Goal: Information Seeking & Learning: Learn about a topic

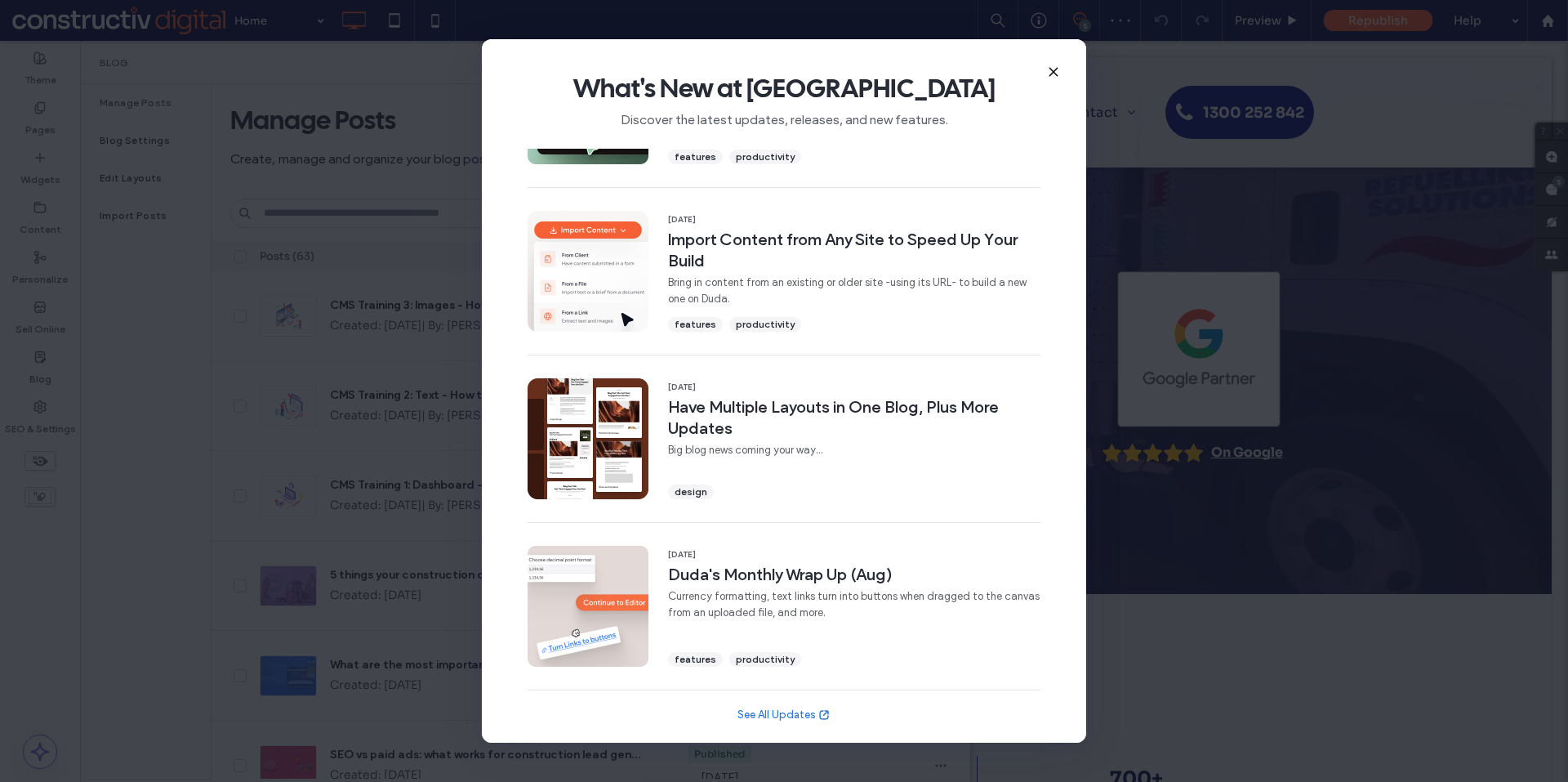
click at [1053, 68] on icon at bounding box center [1053, 71] width 13 height 13
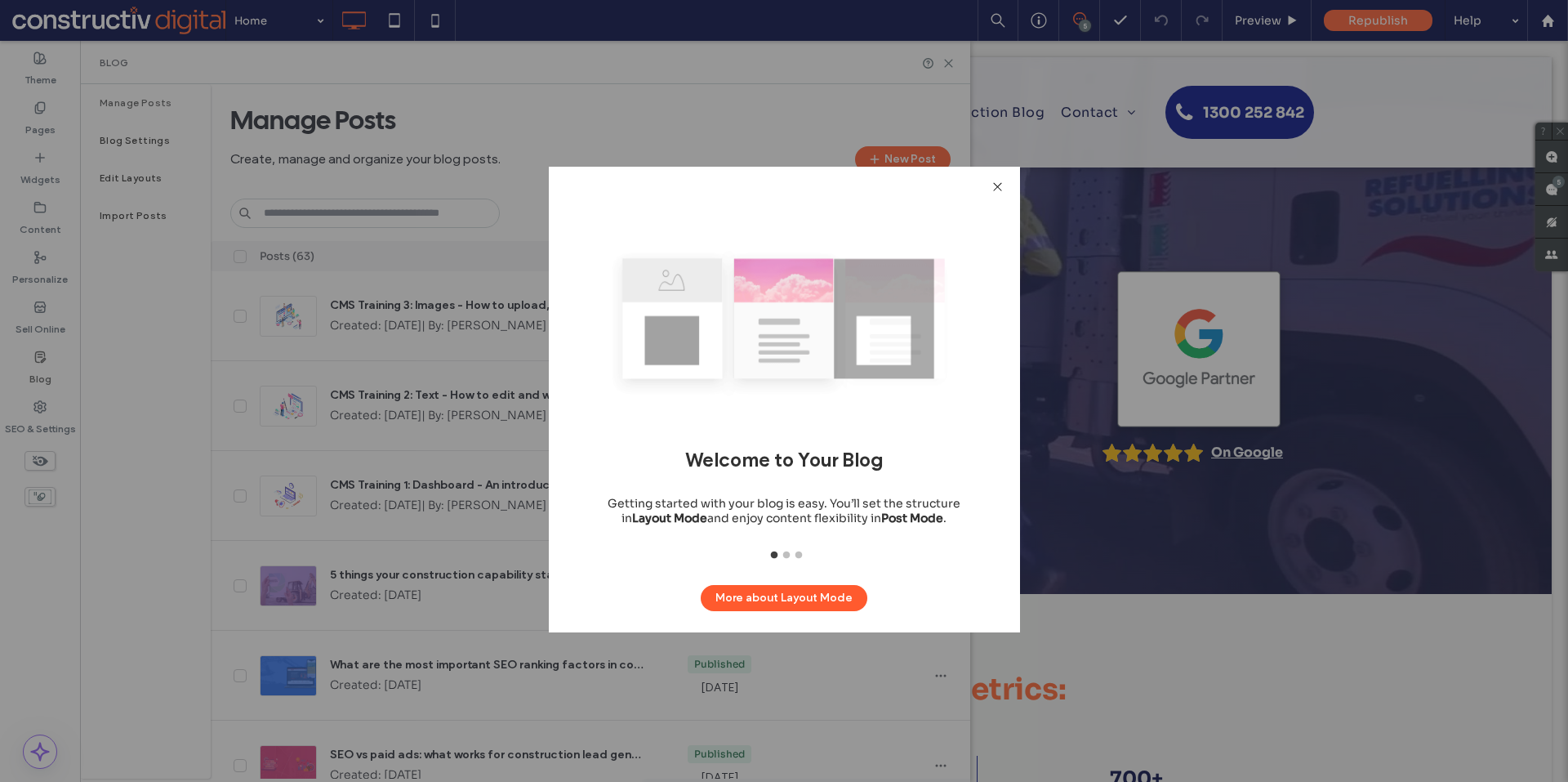
drag, startPoint x: 1002, startPoint y: 188, endPoint x: 976, endPoint y: 196, distance: 27.2
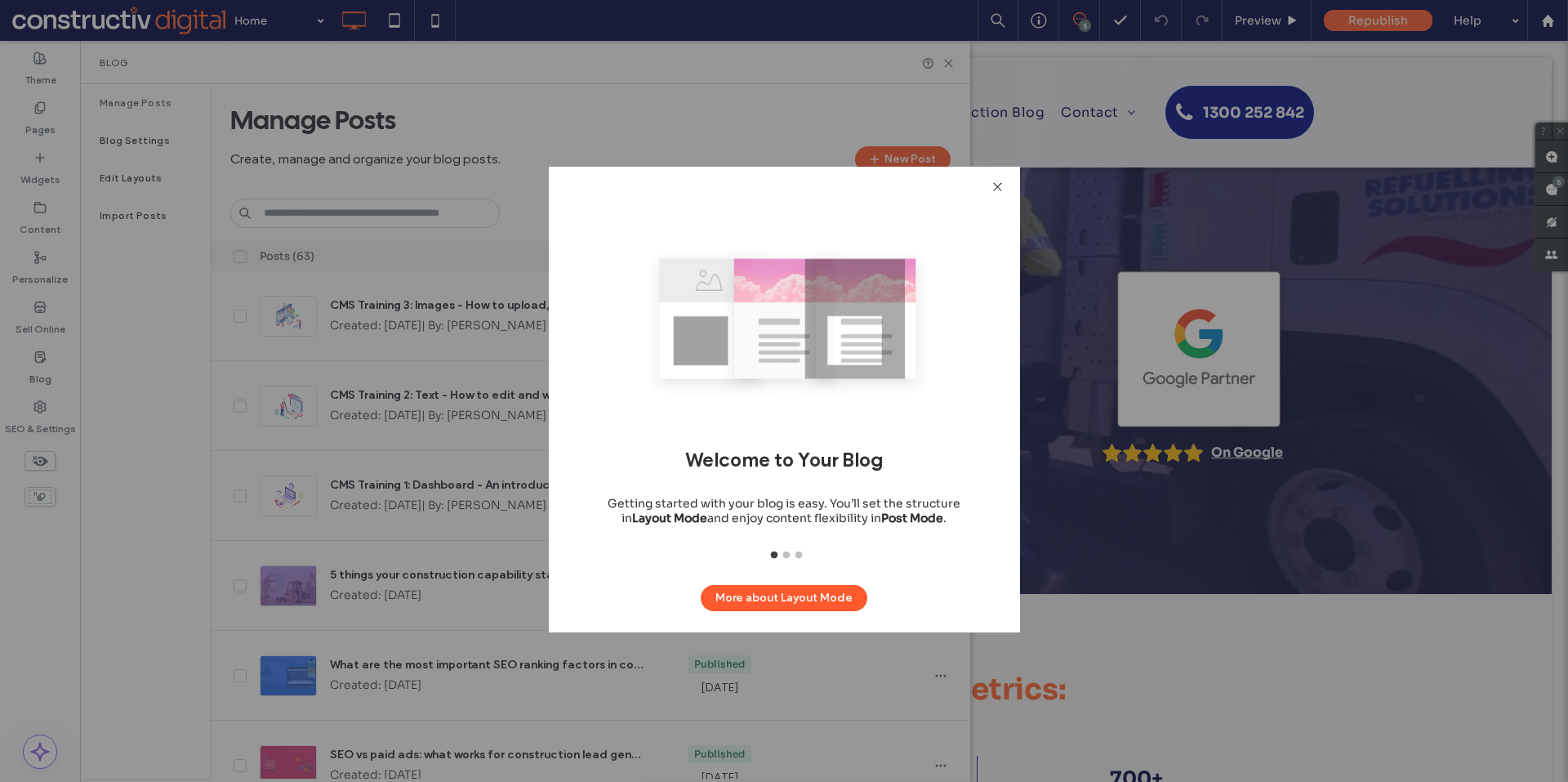
click at [1001, 188] on icon at bounding box center [998, 187] width 13 height 13
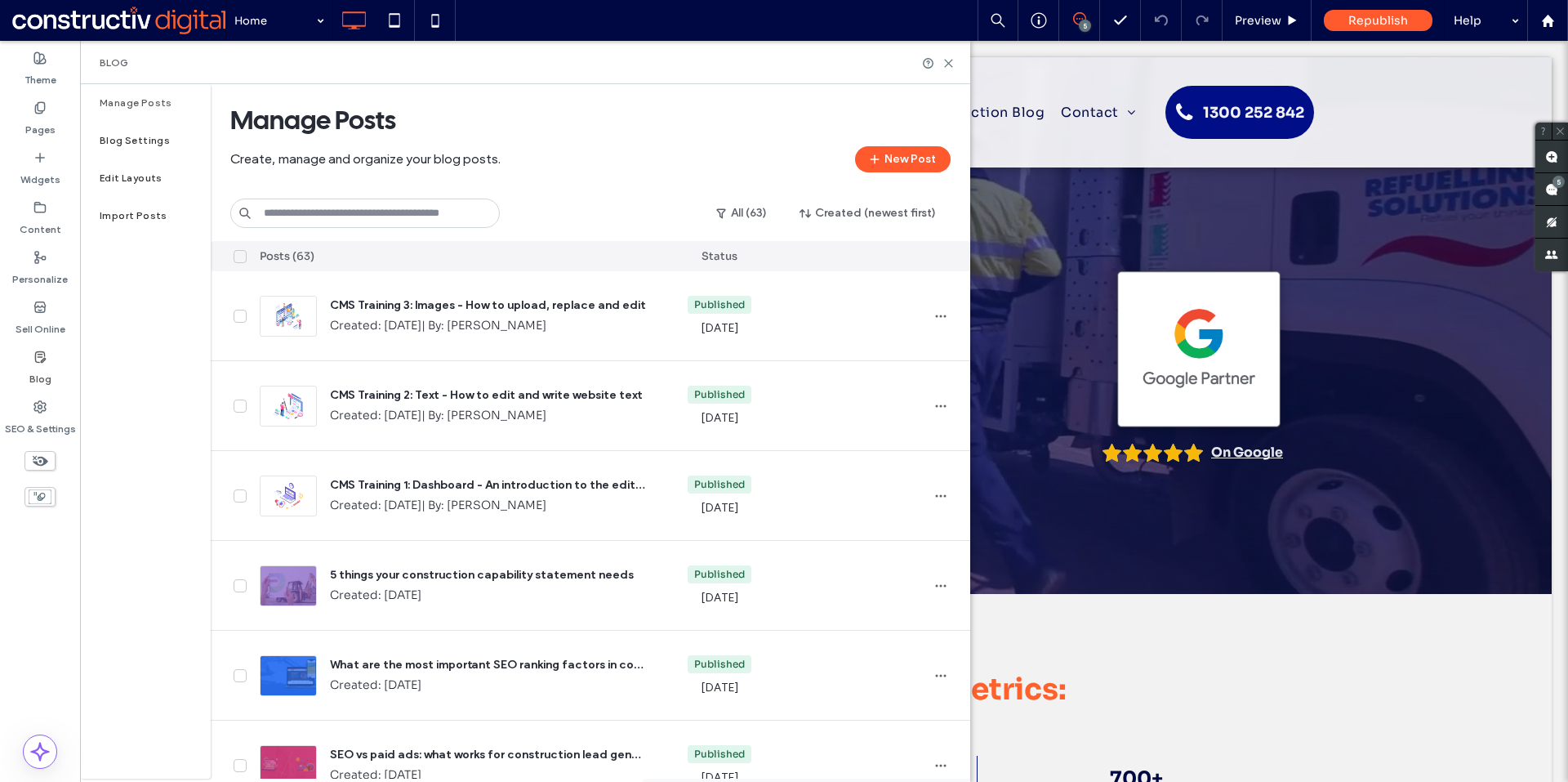
click at [335, 224] on input at bounding box center [365, 213] width 270 height 29
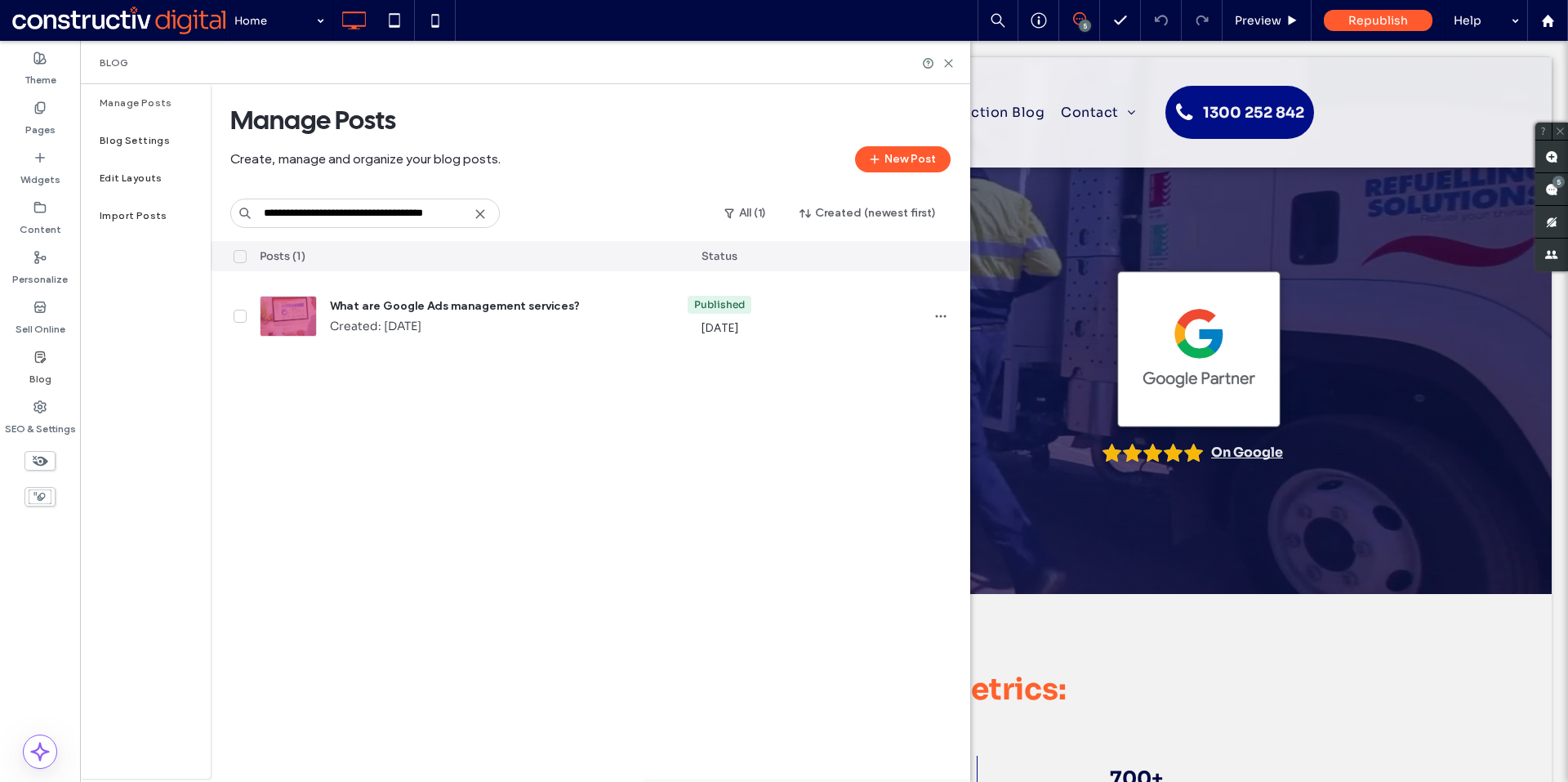
scroll to position [0, 3]
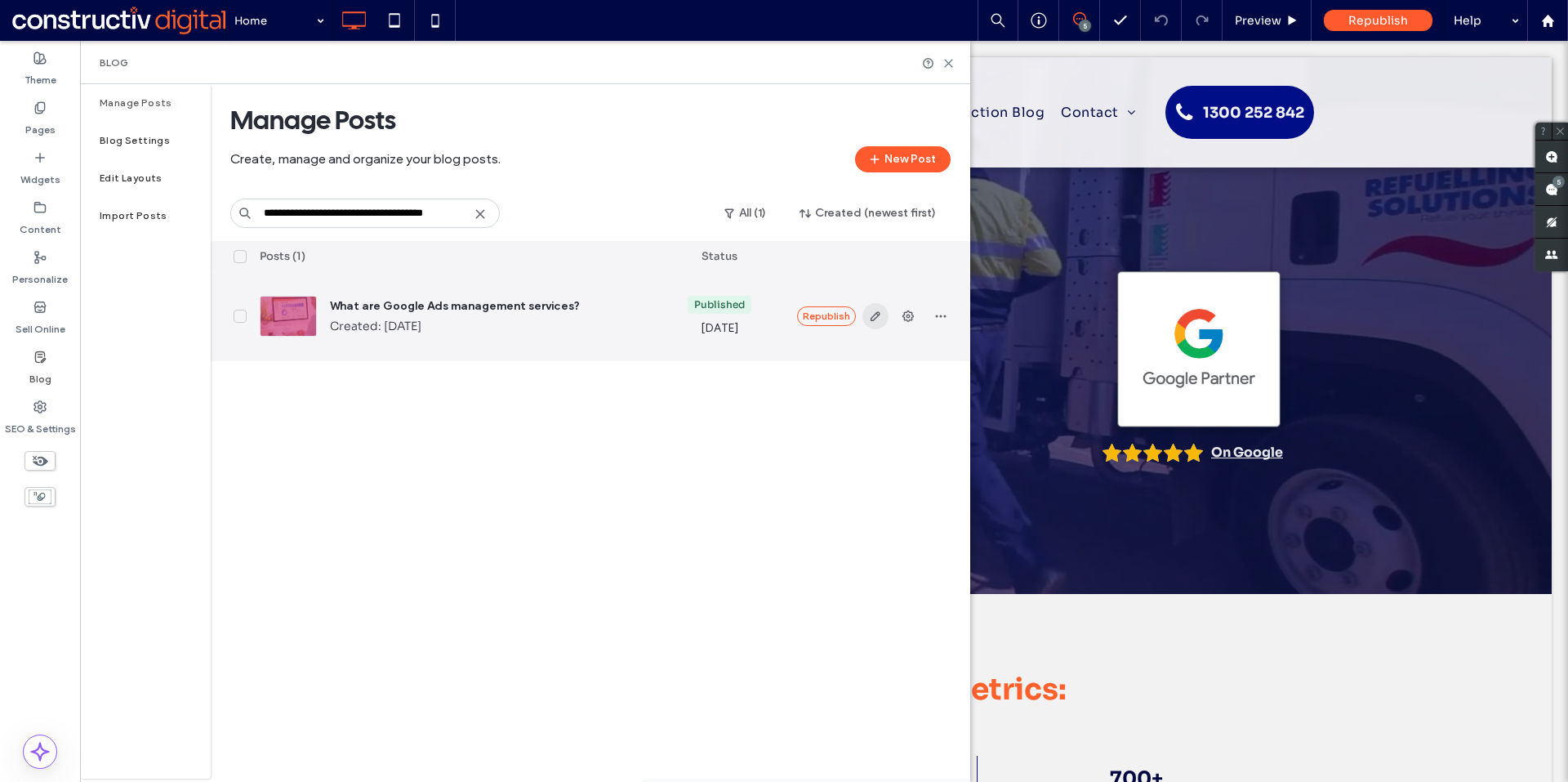
type input "**********"
click at [870, 313] on icon "button" at bounding box center [874, 315] width 13 height 13
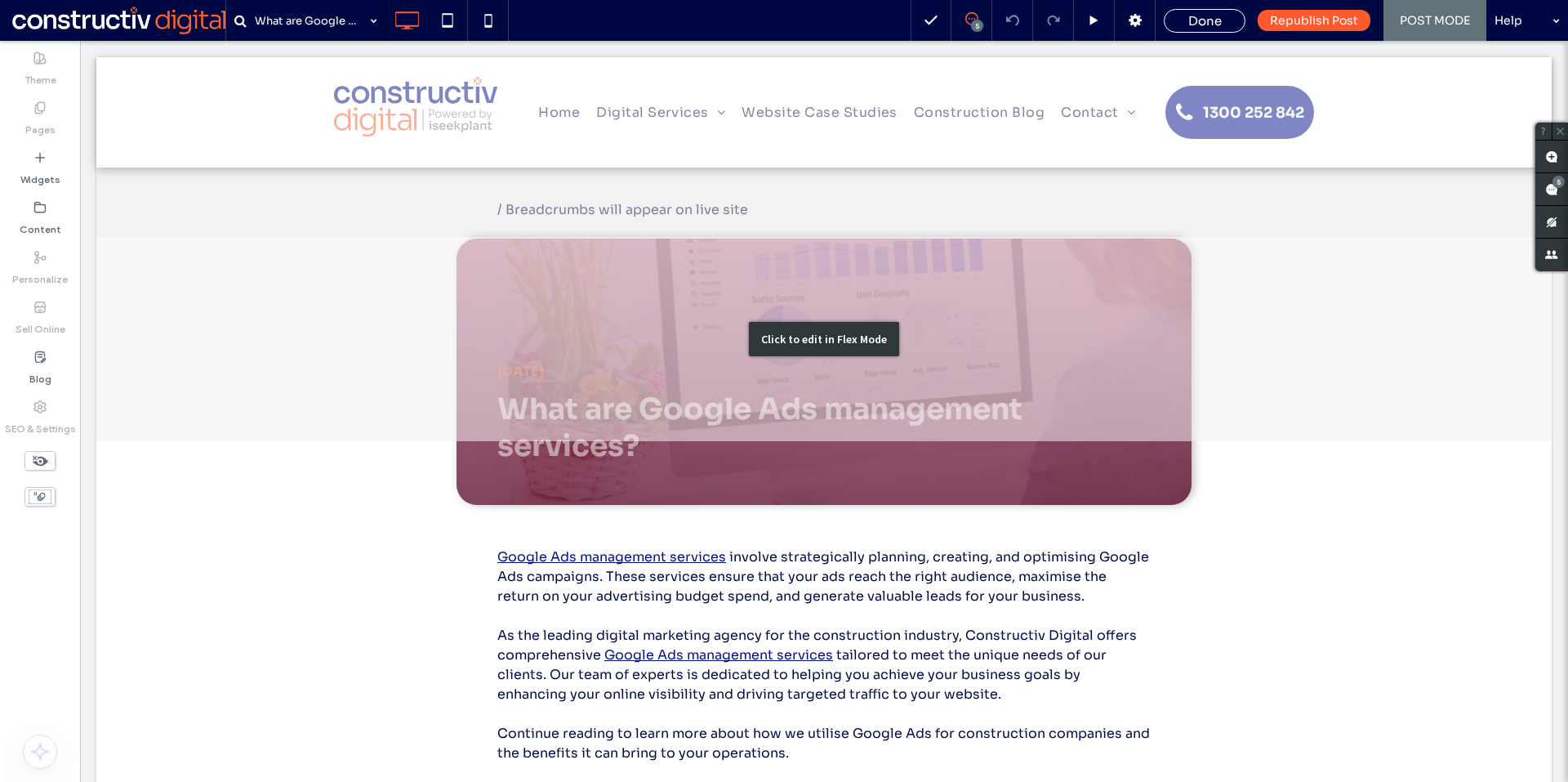
click at [641, 407] on div "Click to edit in Flex Mode" at bounding box center [825, 339] width 1456 height 205
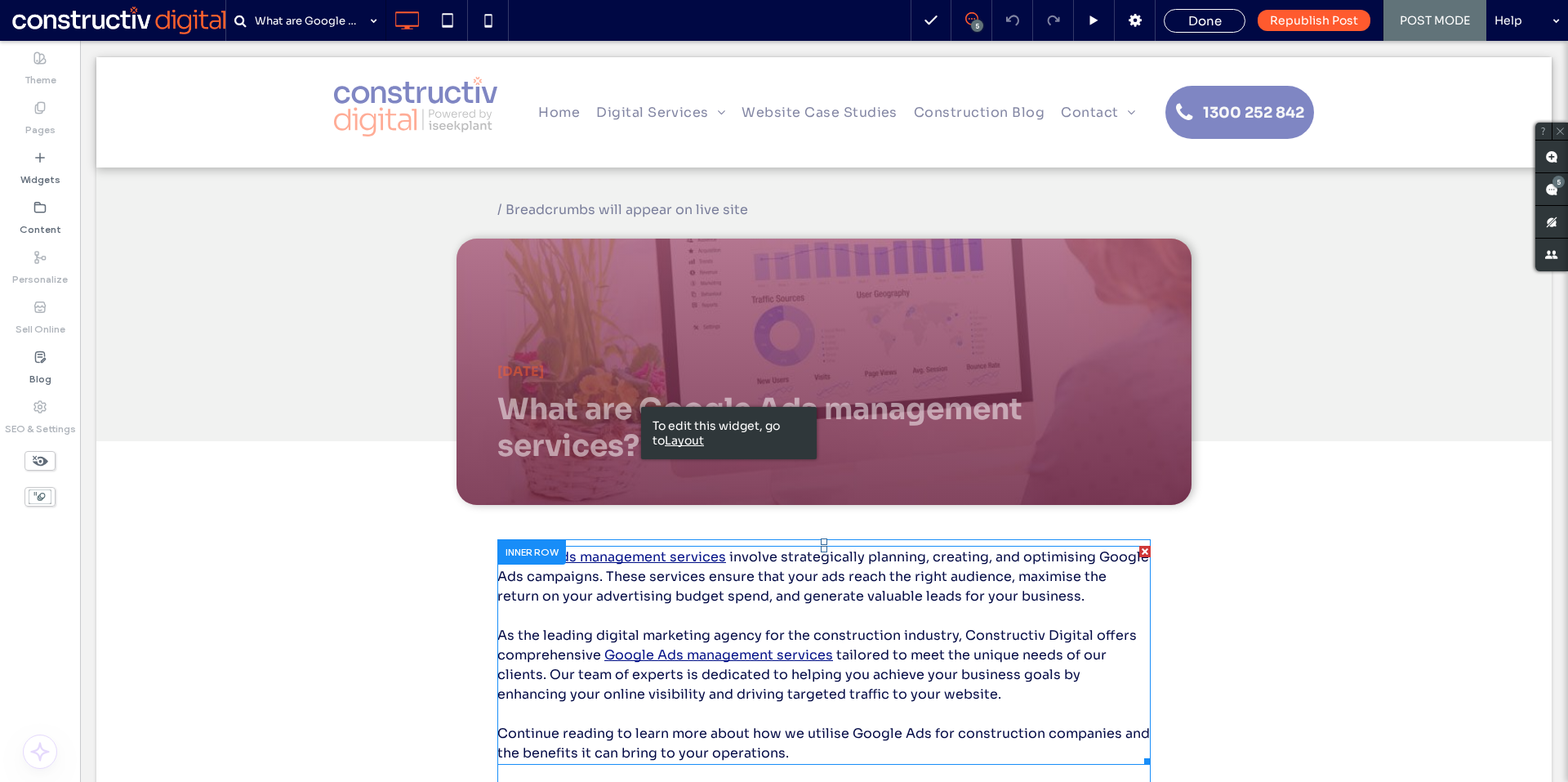
click at [1083, 562] on span "involve strategically planning, creating, and optimising Google Ads campaigns. …" at bounding box center [824, 576] width 651 height 57
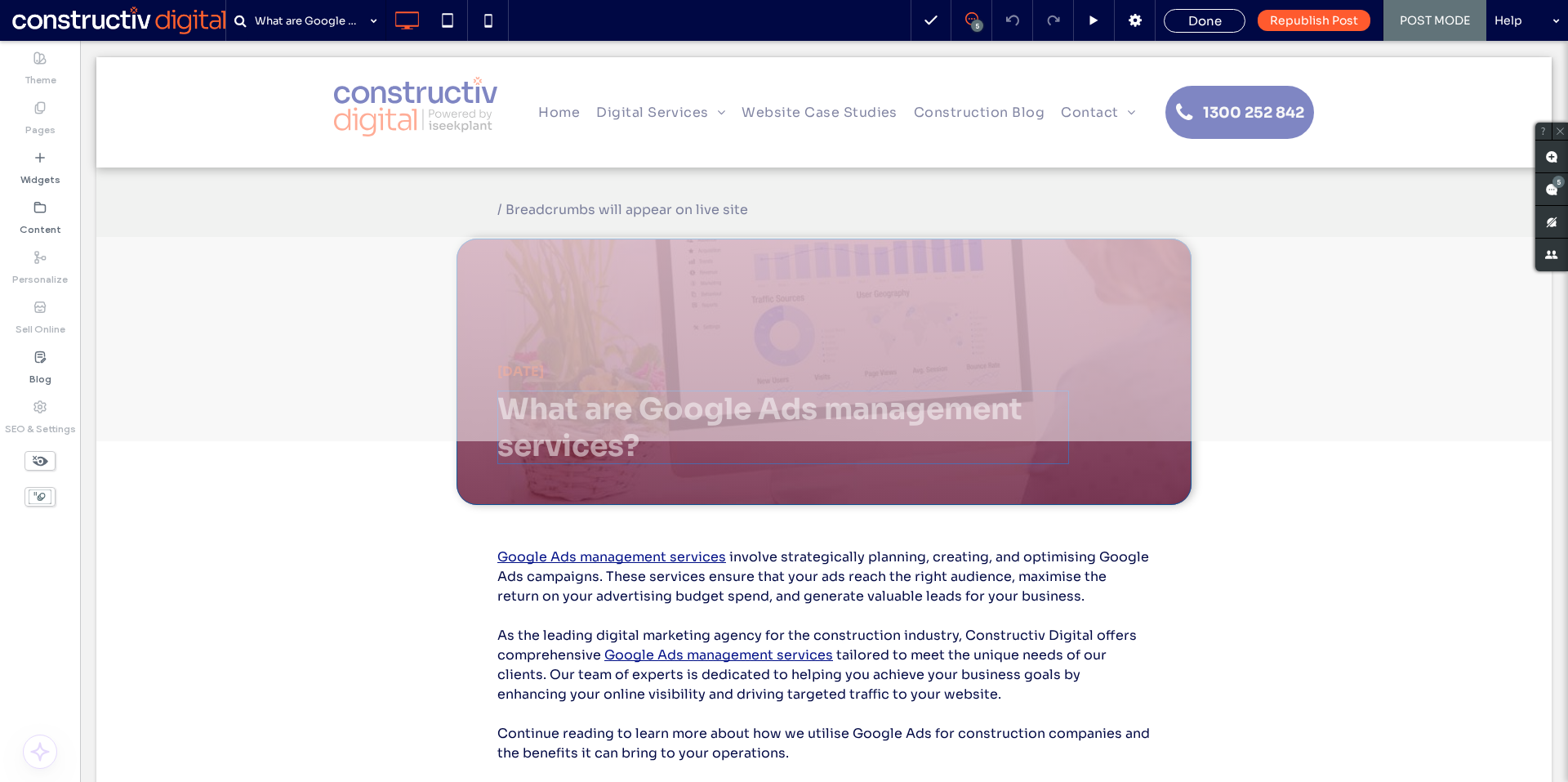
click at [560, 447] on h1 "What are Google Ads management services?" at bounding box center [784, 427] width 572 height 73
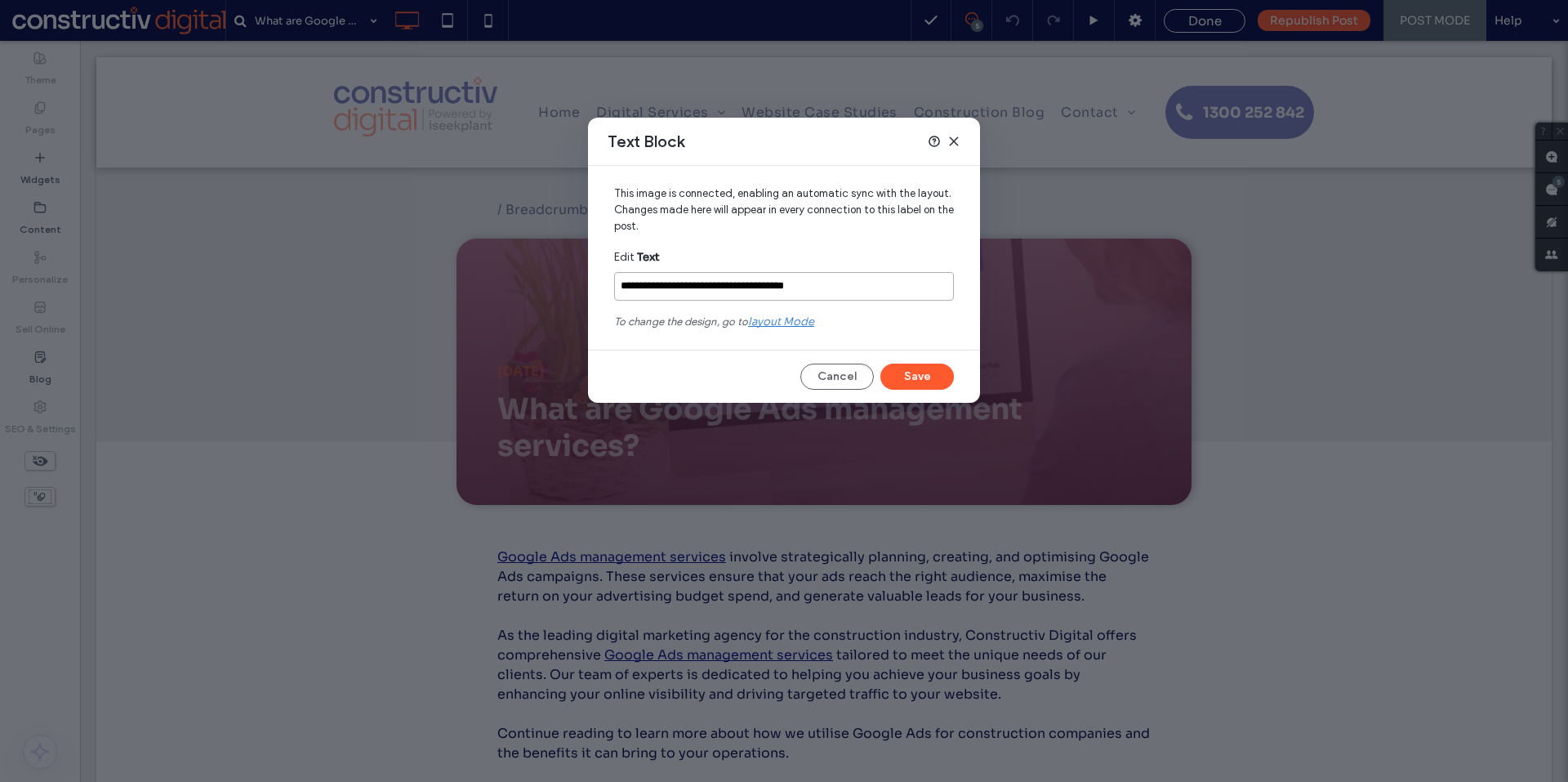
click at [762, 288] on input "**********" at bounding box center [784, 286] width 339 height 28
click at [767, 289] on input "**********" at bounding box center [784, 286] width 339 height 28
click at [852, 376] on button "Cancel" at bounding box center [836, 377] width 73 height 26
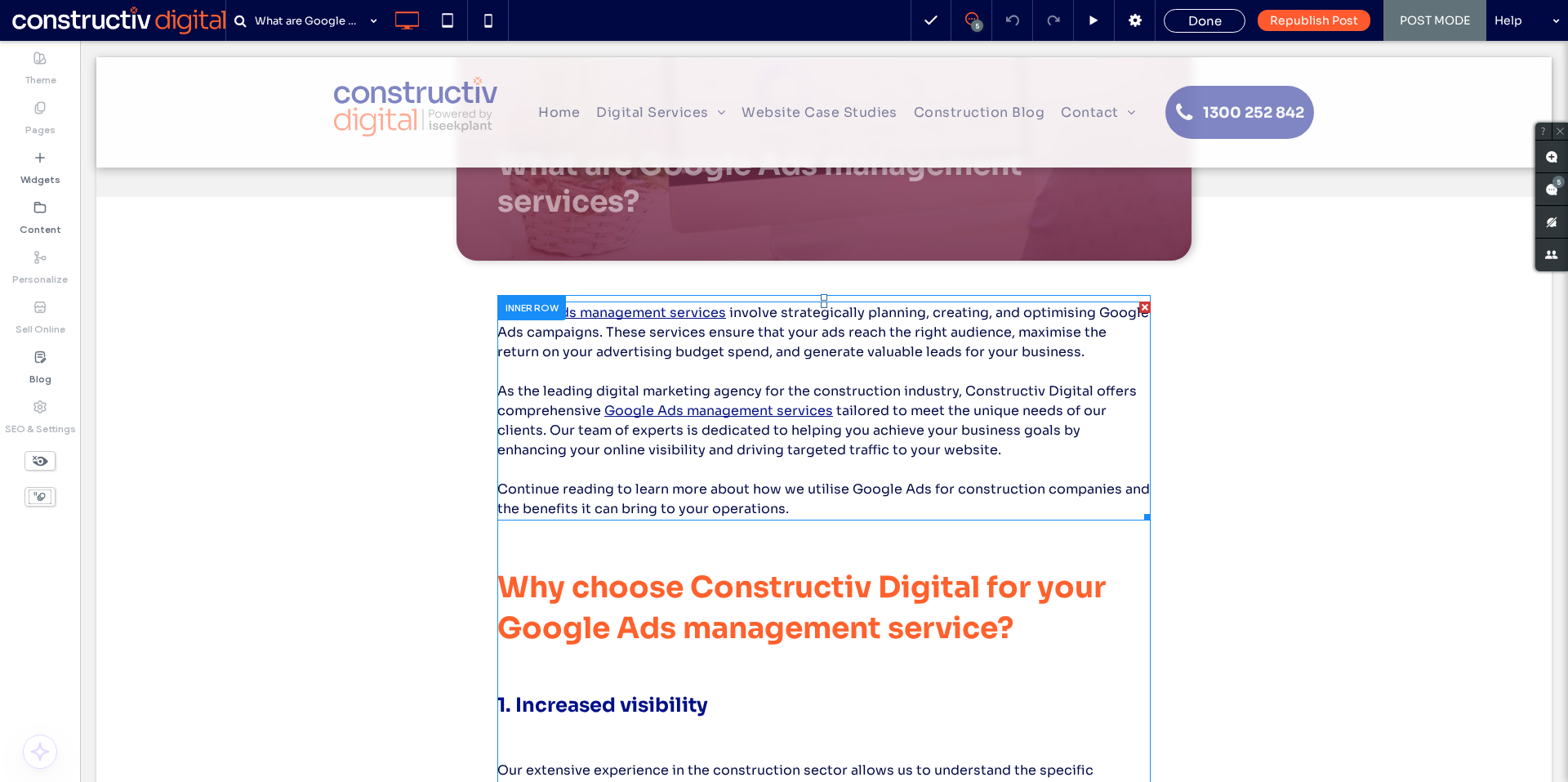
scroll to position [246, 0]
click at [510, 345] on span "involve strategically planning, creating, and optimising Google Ads campaigns. …" at bounding box center [824, 332] width 651 height 57
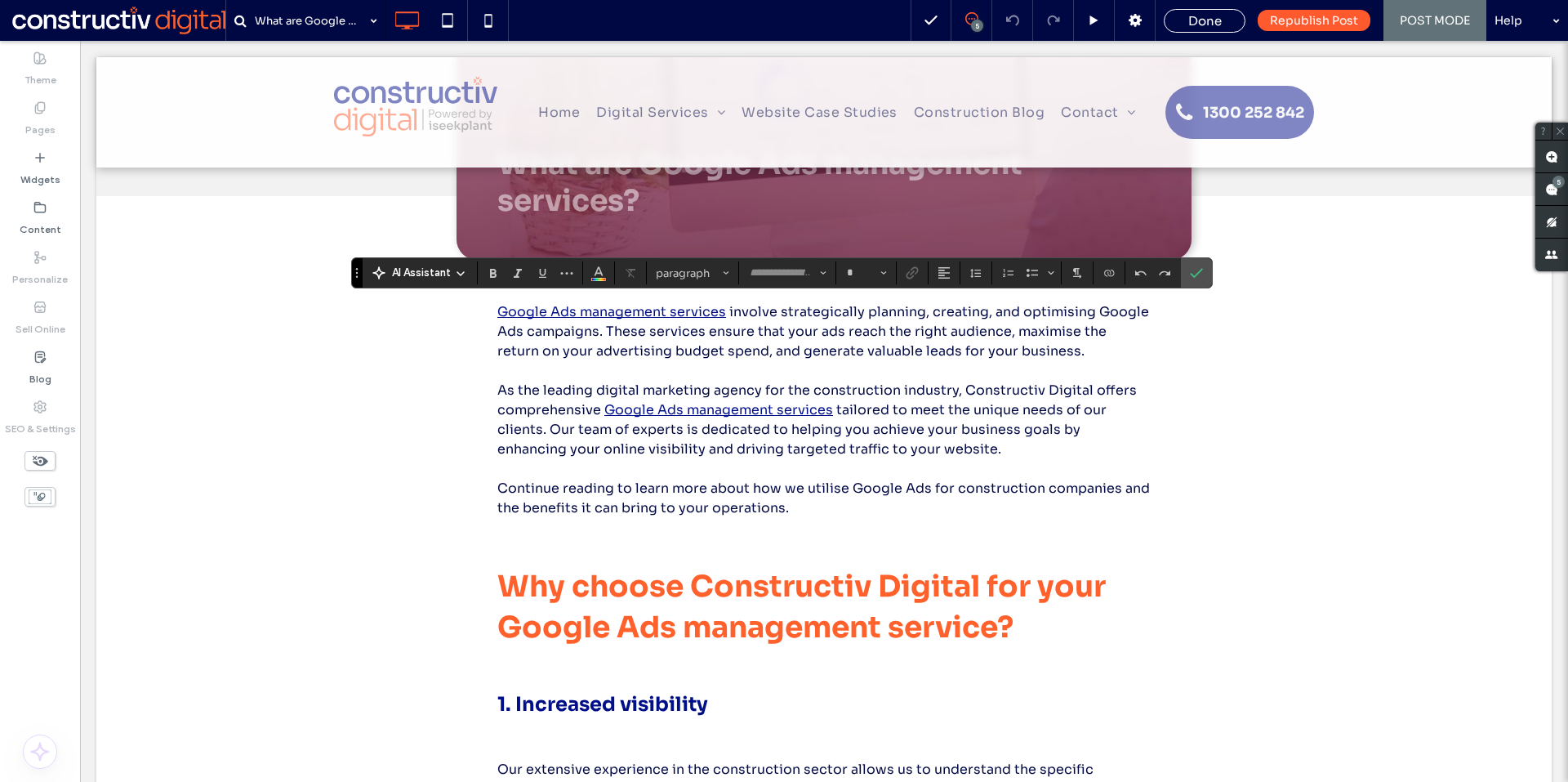
type input "****"
type input "**"
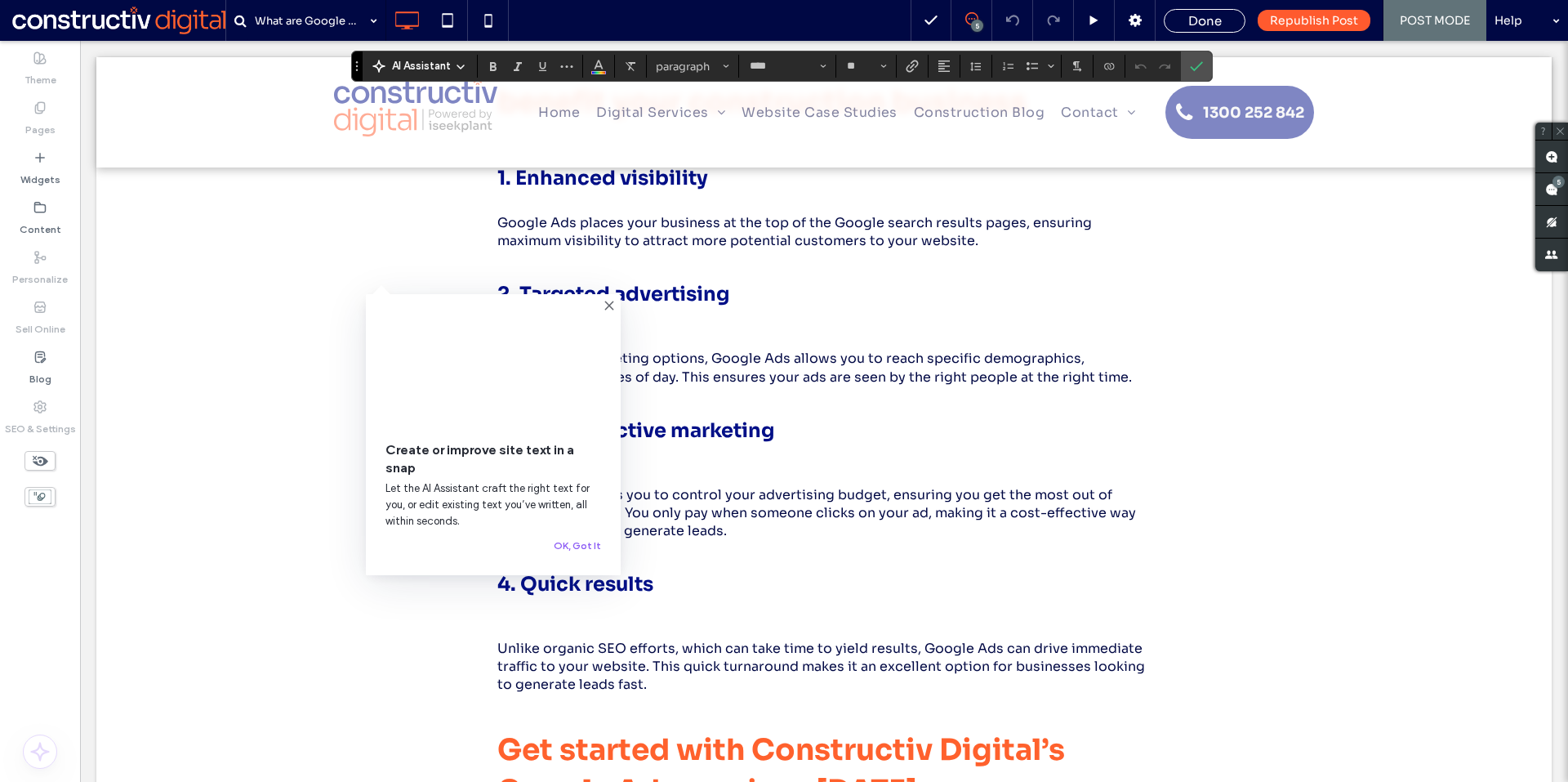
scroll to position [1798, 0]
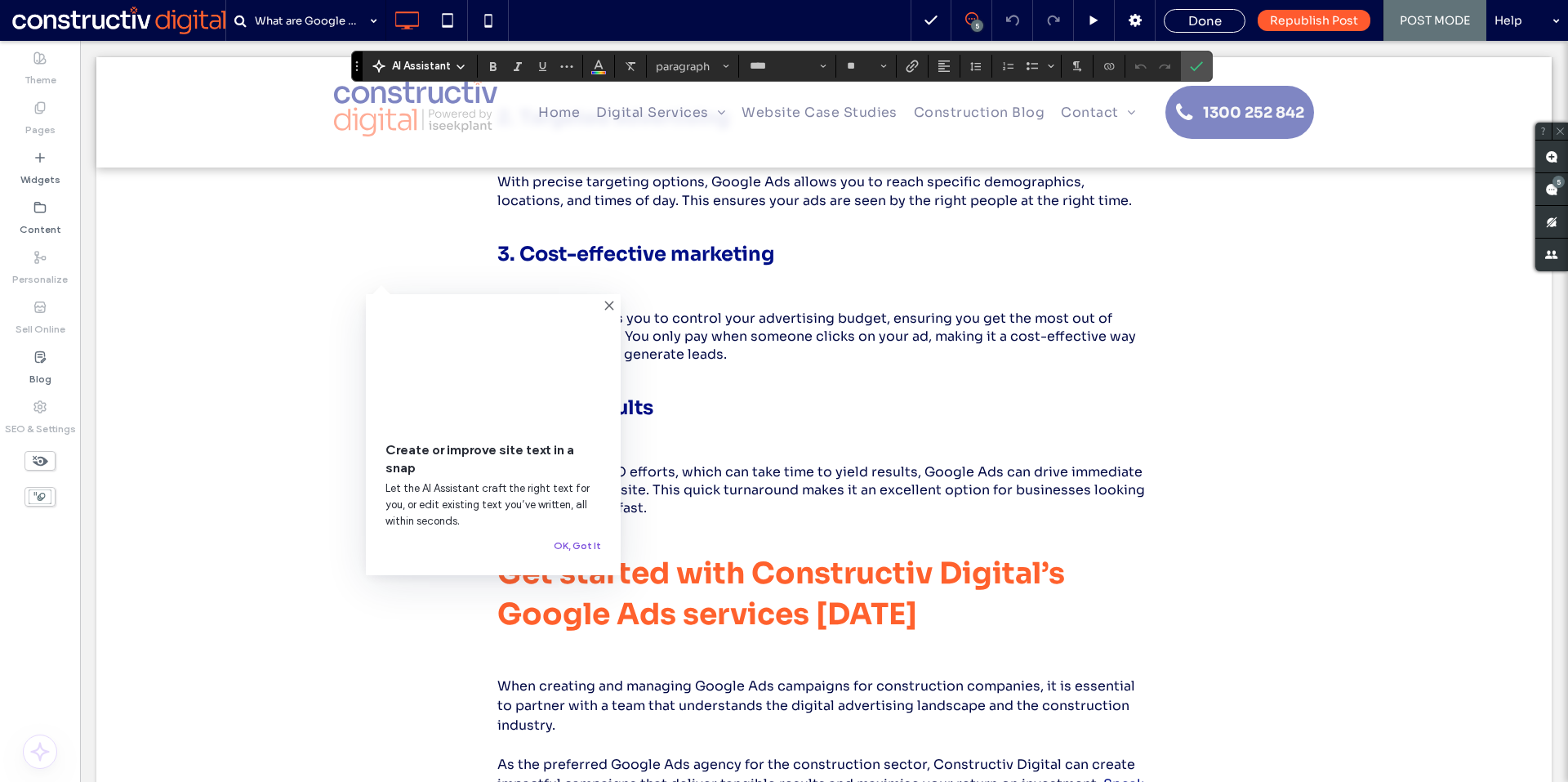
click at [577, 549] on button "OK, Got It" at bounding box center [577, 546] width 47 height 20
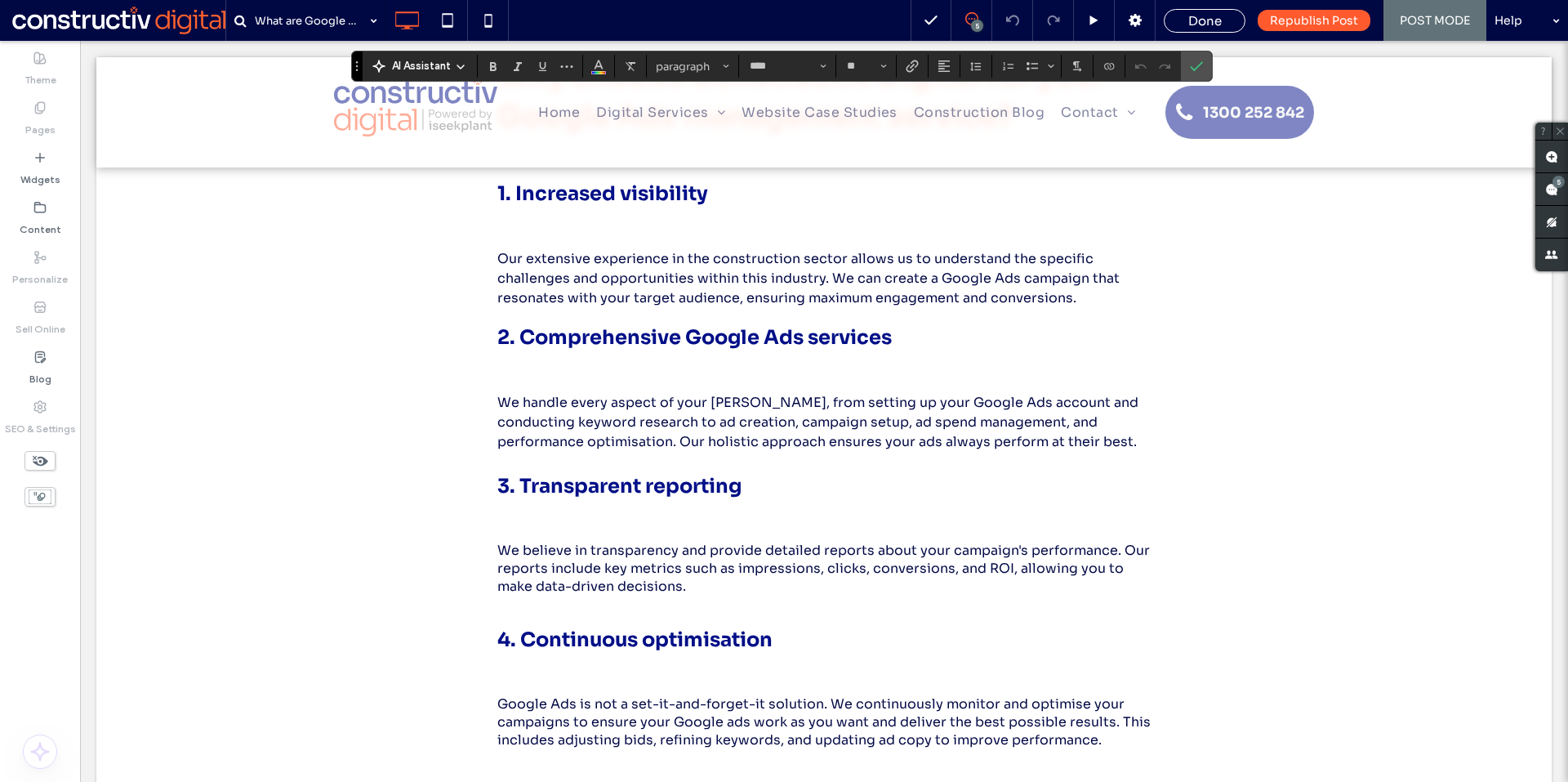
scroll to position [897, 0]
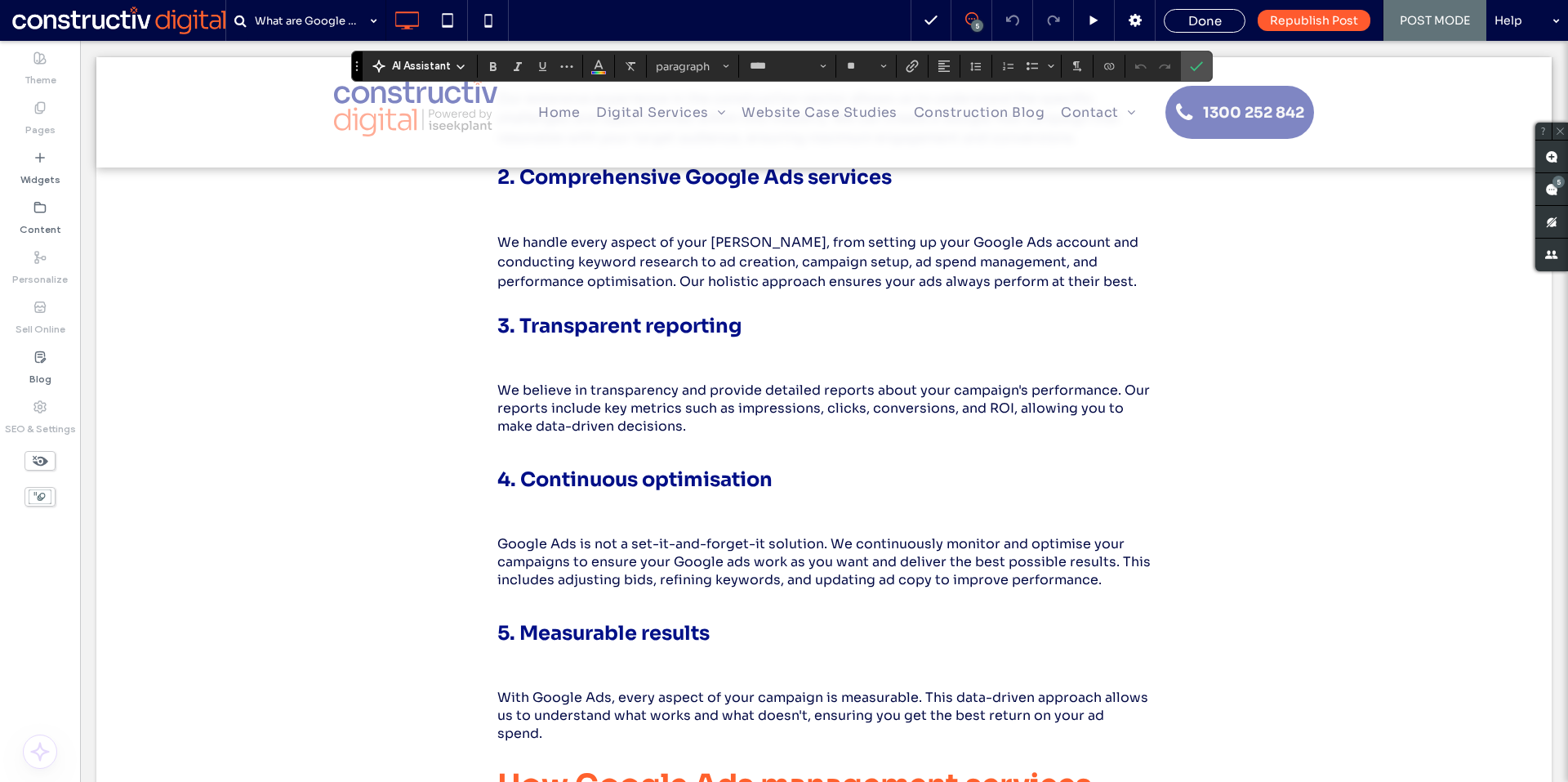
click at [728, 292] on p "We handle every aspect of your [PERSON_NAME], from setting up your Google Ads a…" at bounding box center [825, 262] width 653 height 59
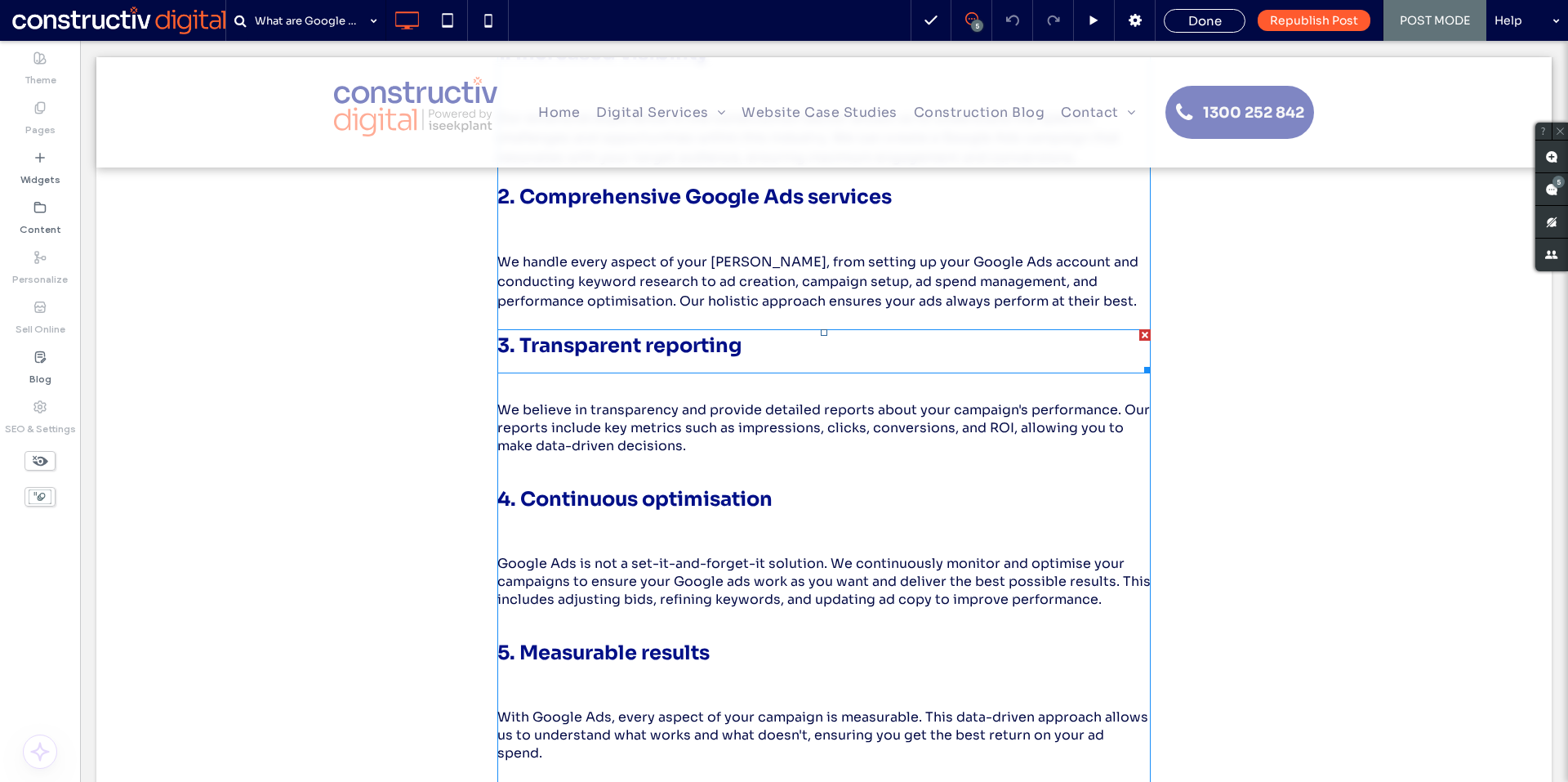
click at [655, 353] on span "3. Transparent reporting" at bounding box center [620, 345] width 245 height 24
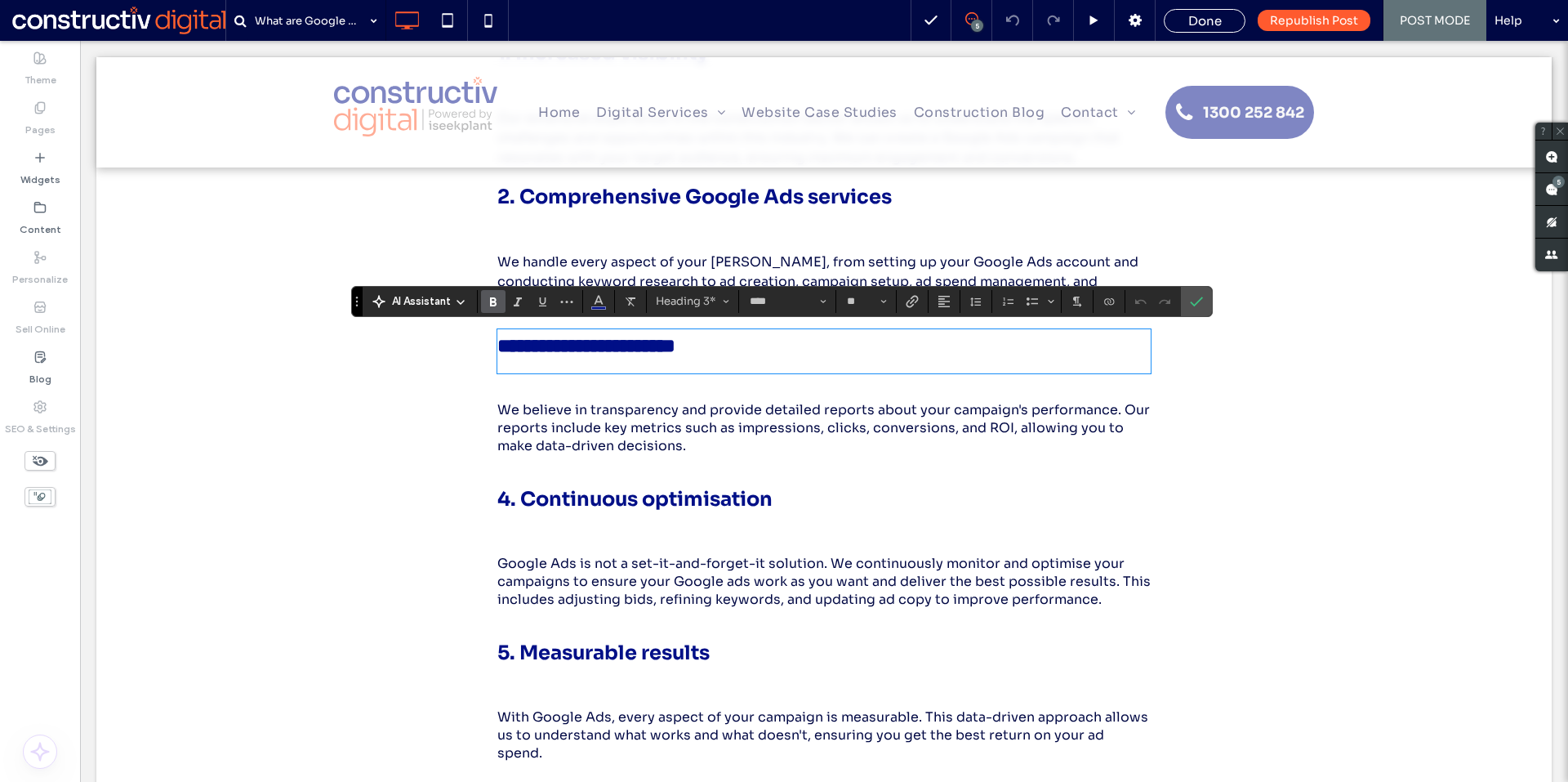
click at [710, 413] on span "We believe in transparency and provide detailed reports about your campaign's p…" at bounding box center [824, 428] width 652 height 53
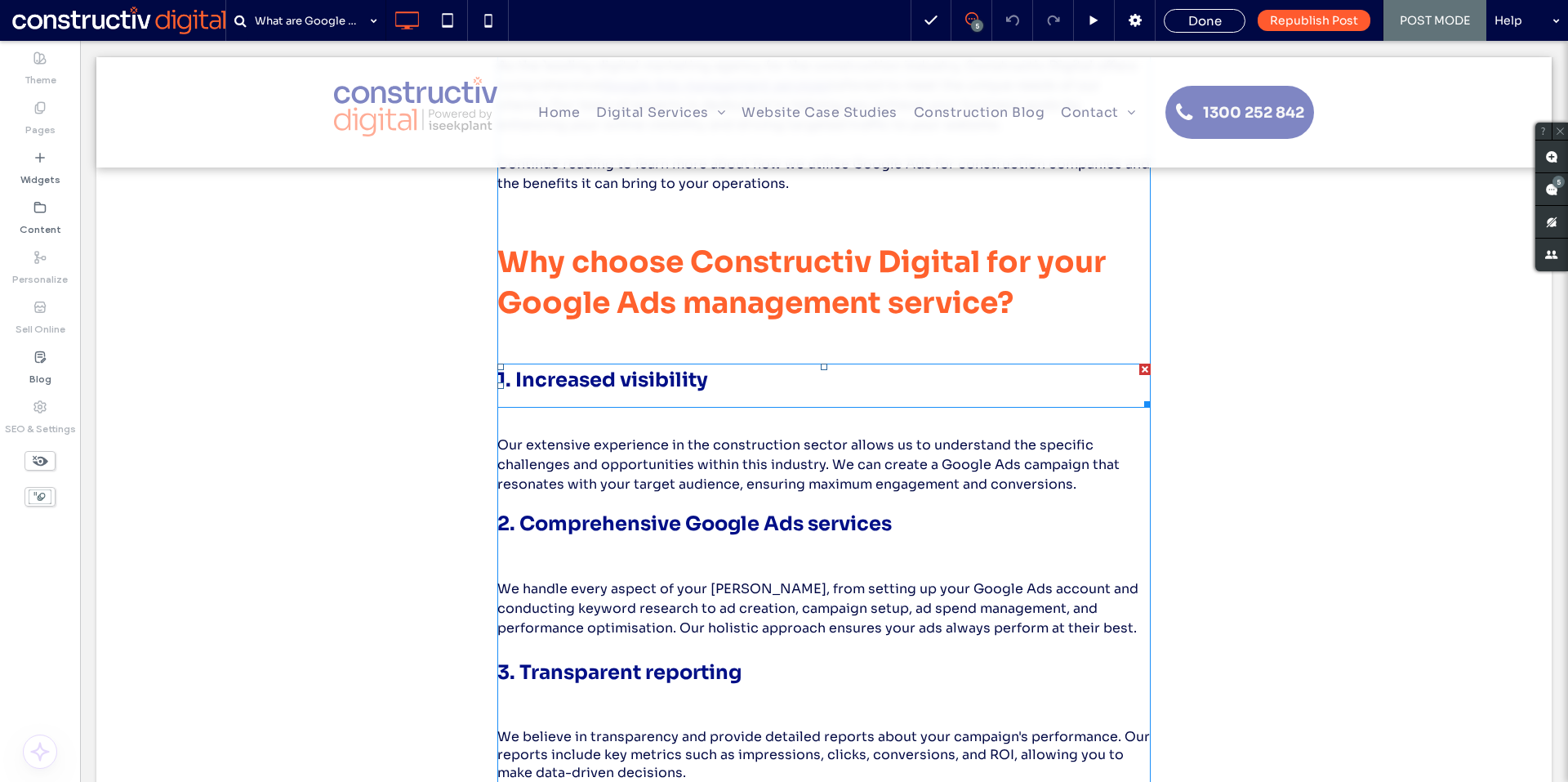
scroll to position [488, 0]
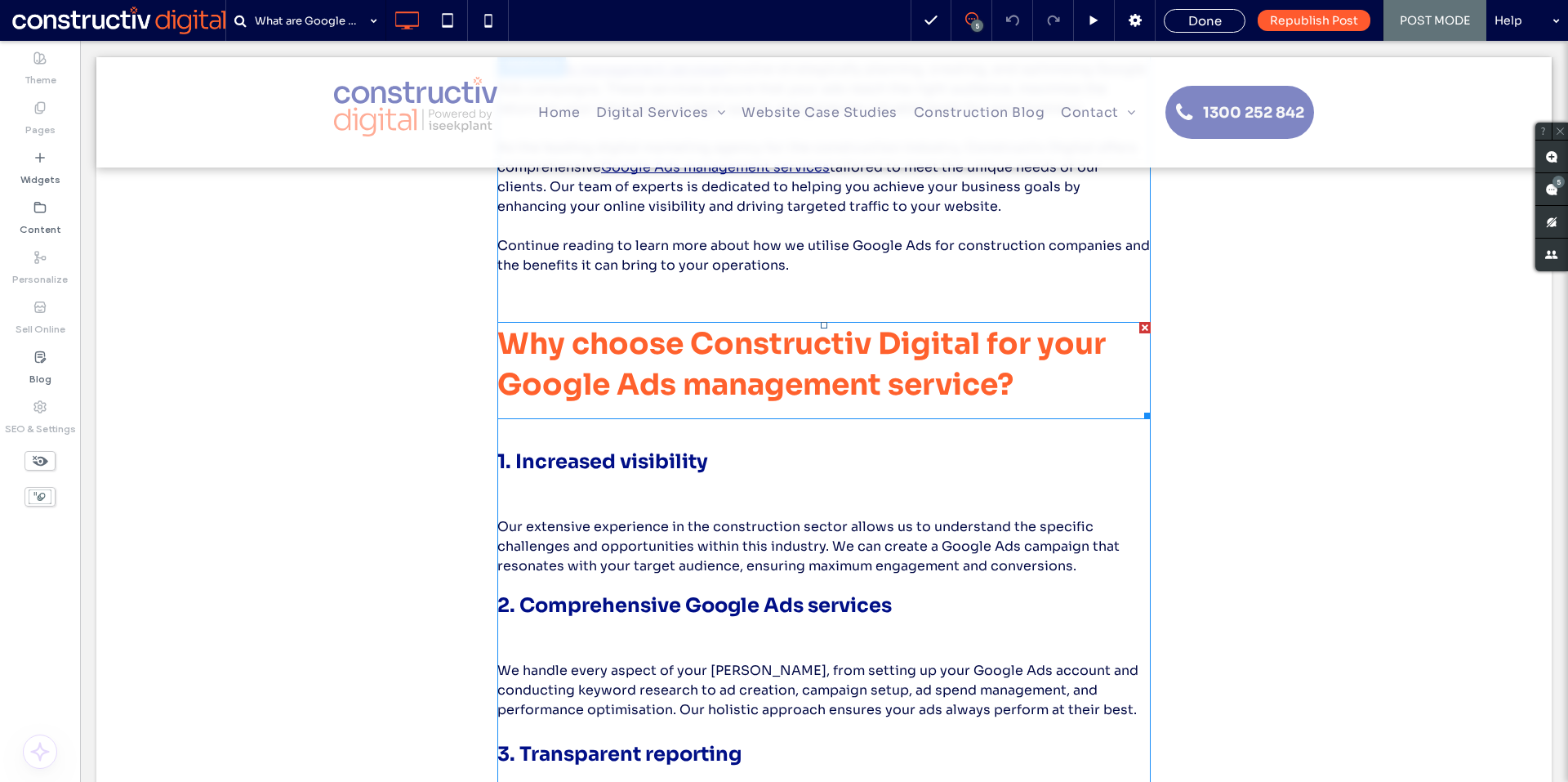
click at [762, 386] on span "Why choose Constructiv Digital for your Google Ads management service?" at bounding box center [802, 363] width 608 height 77
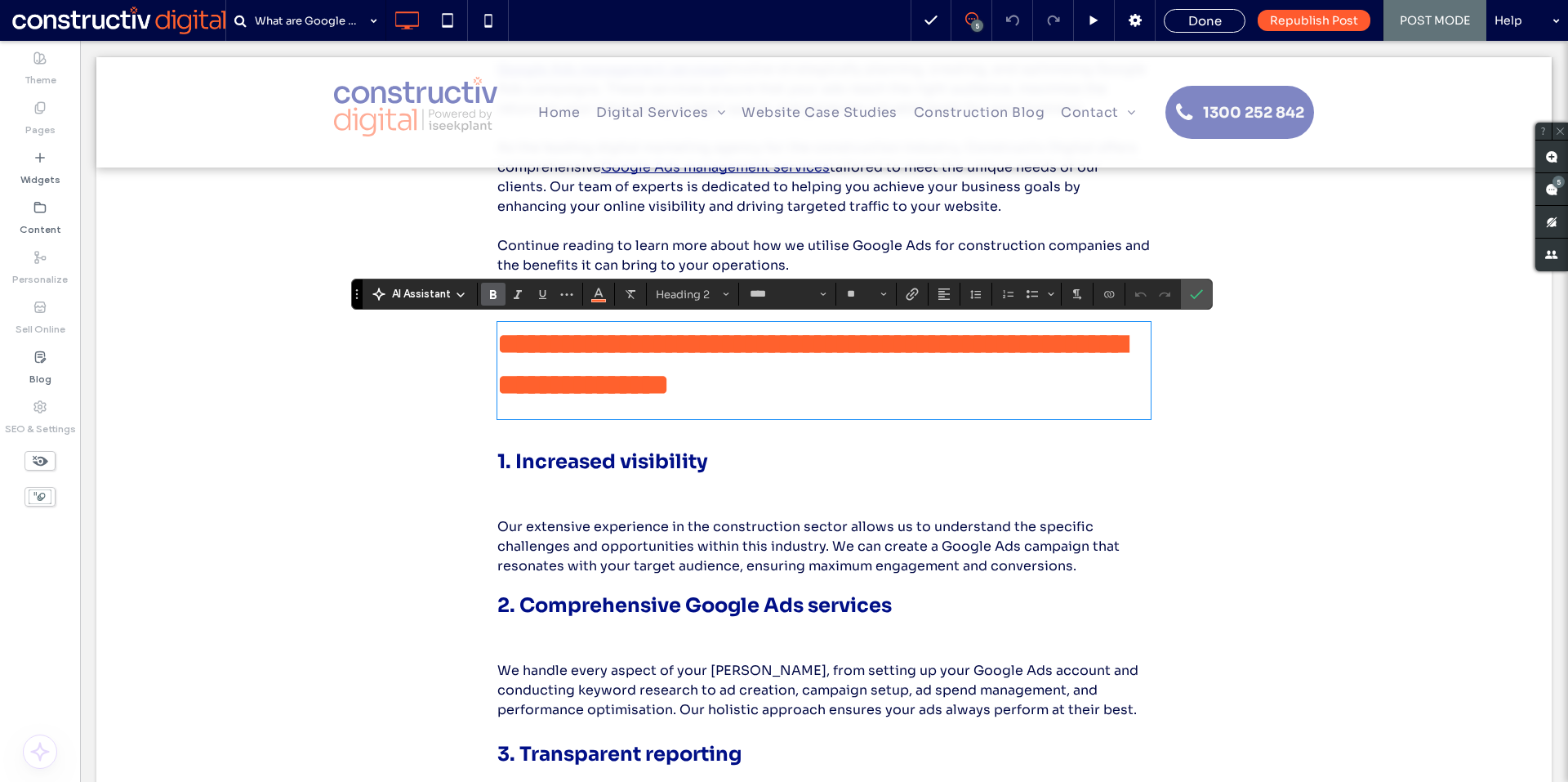
click at [691, 464] on span "1. Increased visibility" at bounding box center [603, 461] width 210 height 24
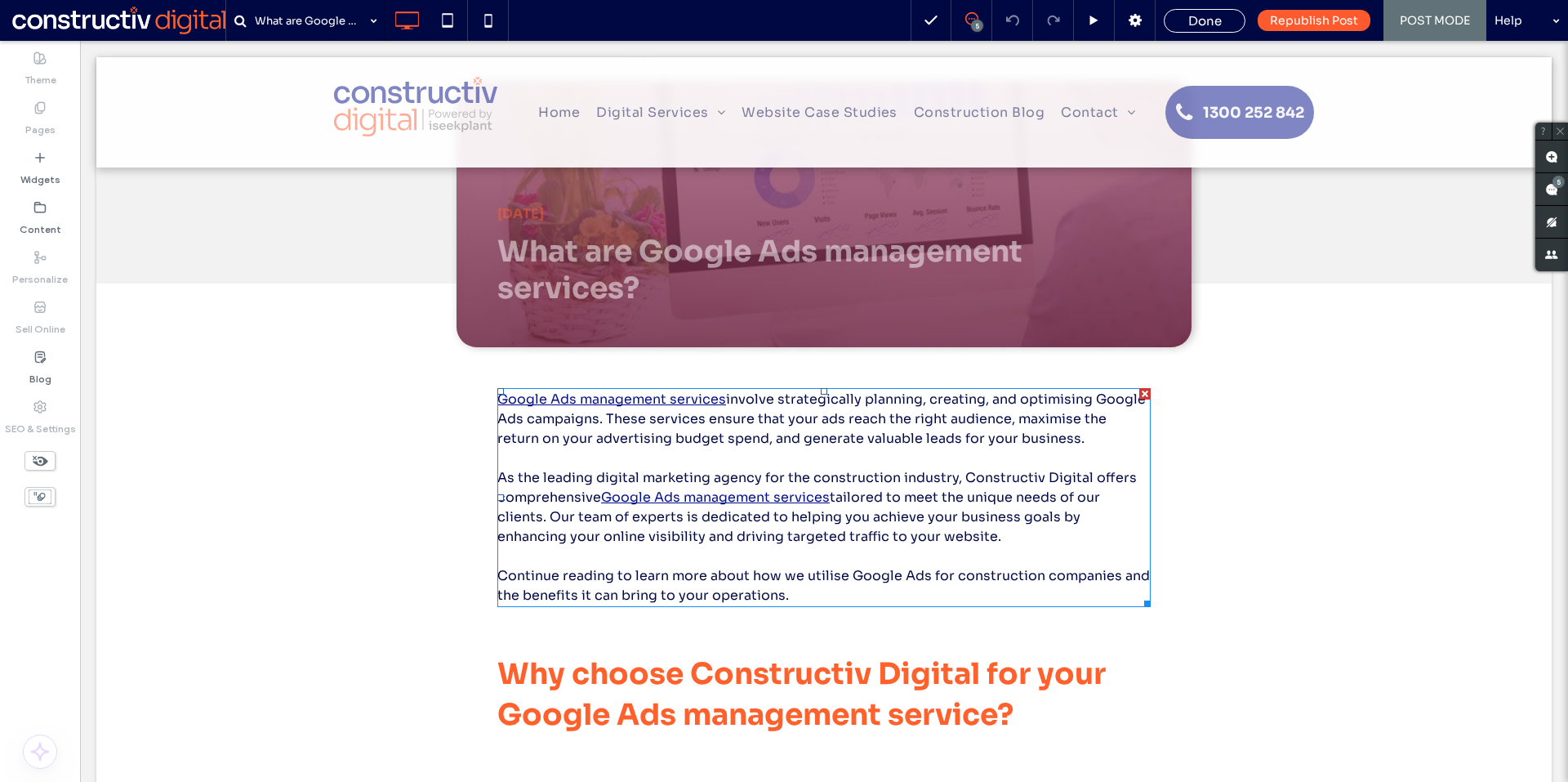
scroll to position [163, 0]
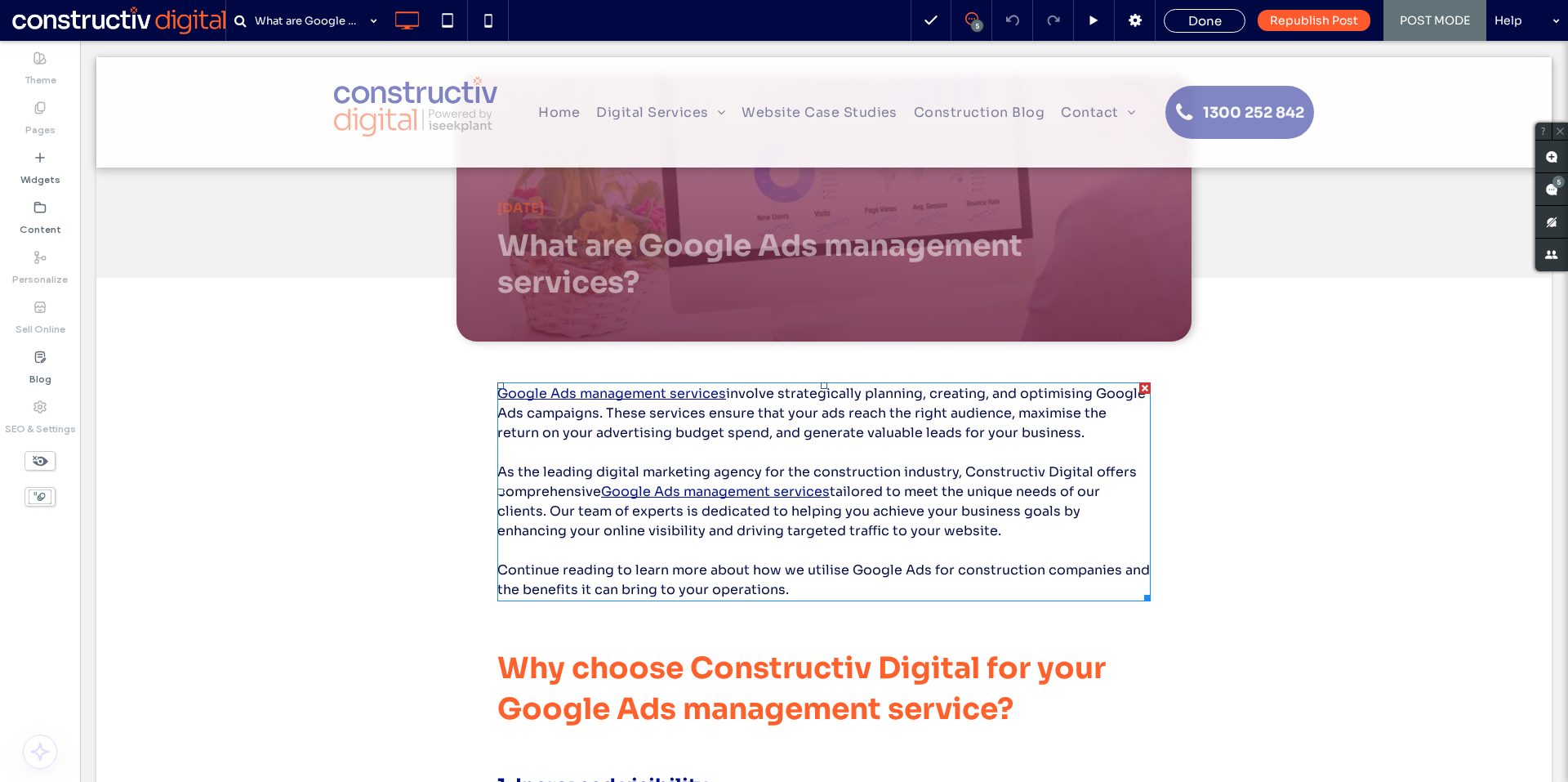
click at [605, 453] on p at bounding box center [825, 453] width 653 height 20
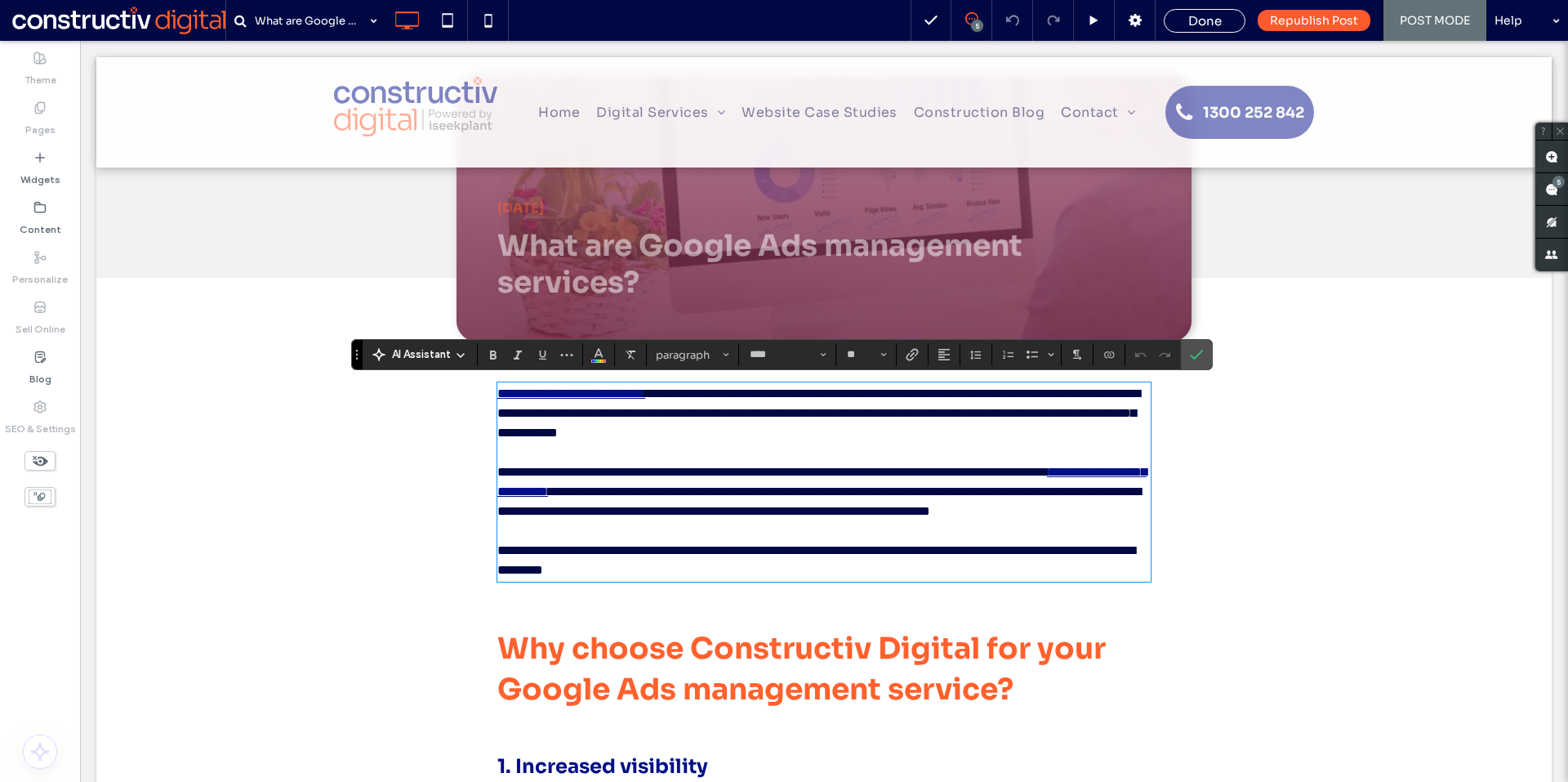
scroll to position [490, 0]
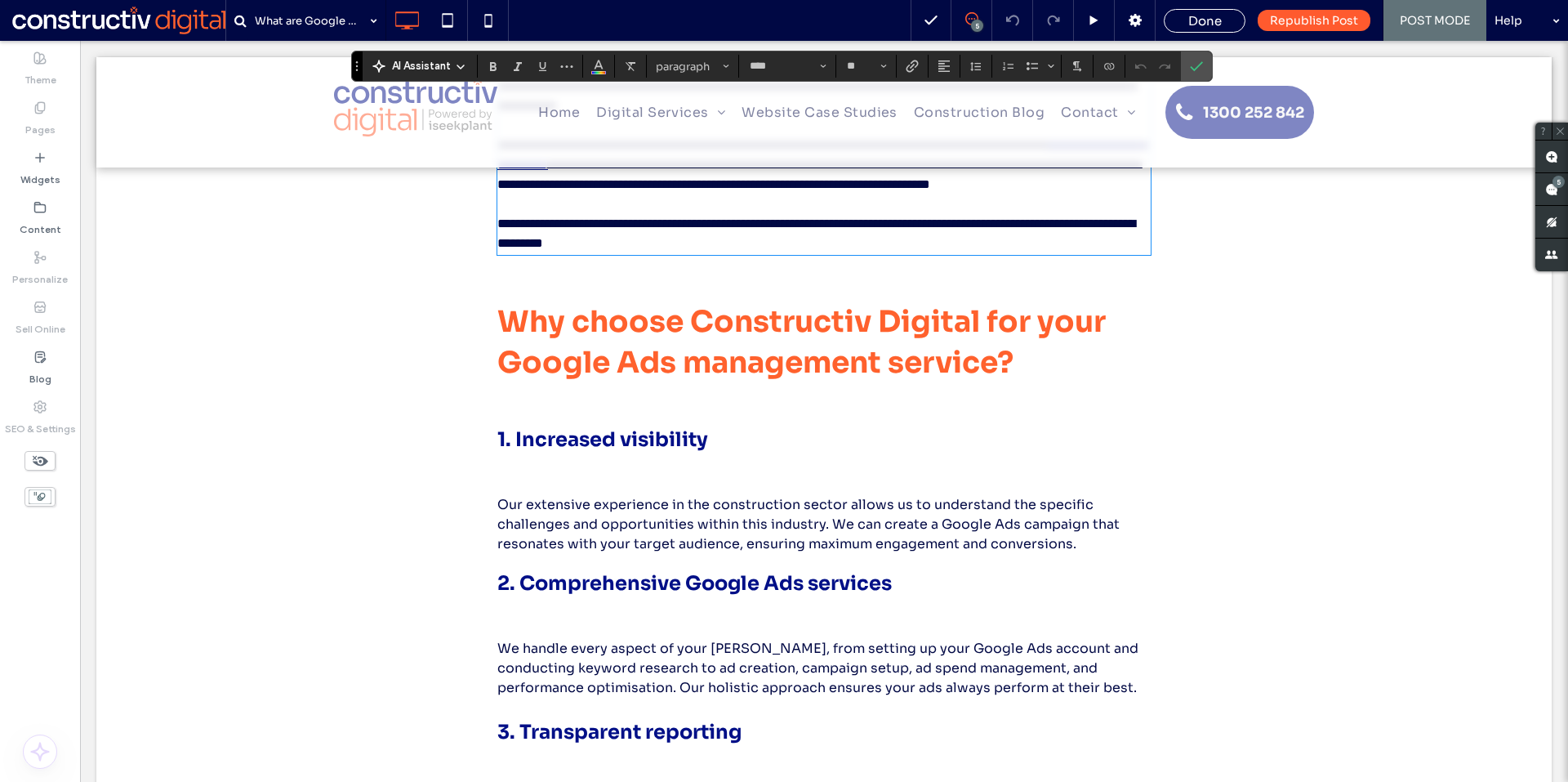
click at [748, 363] on h2 "Why choose Constructiv Digital for your Google Ads management service?" at bounding box center [825, 348] width 653 height 94
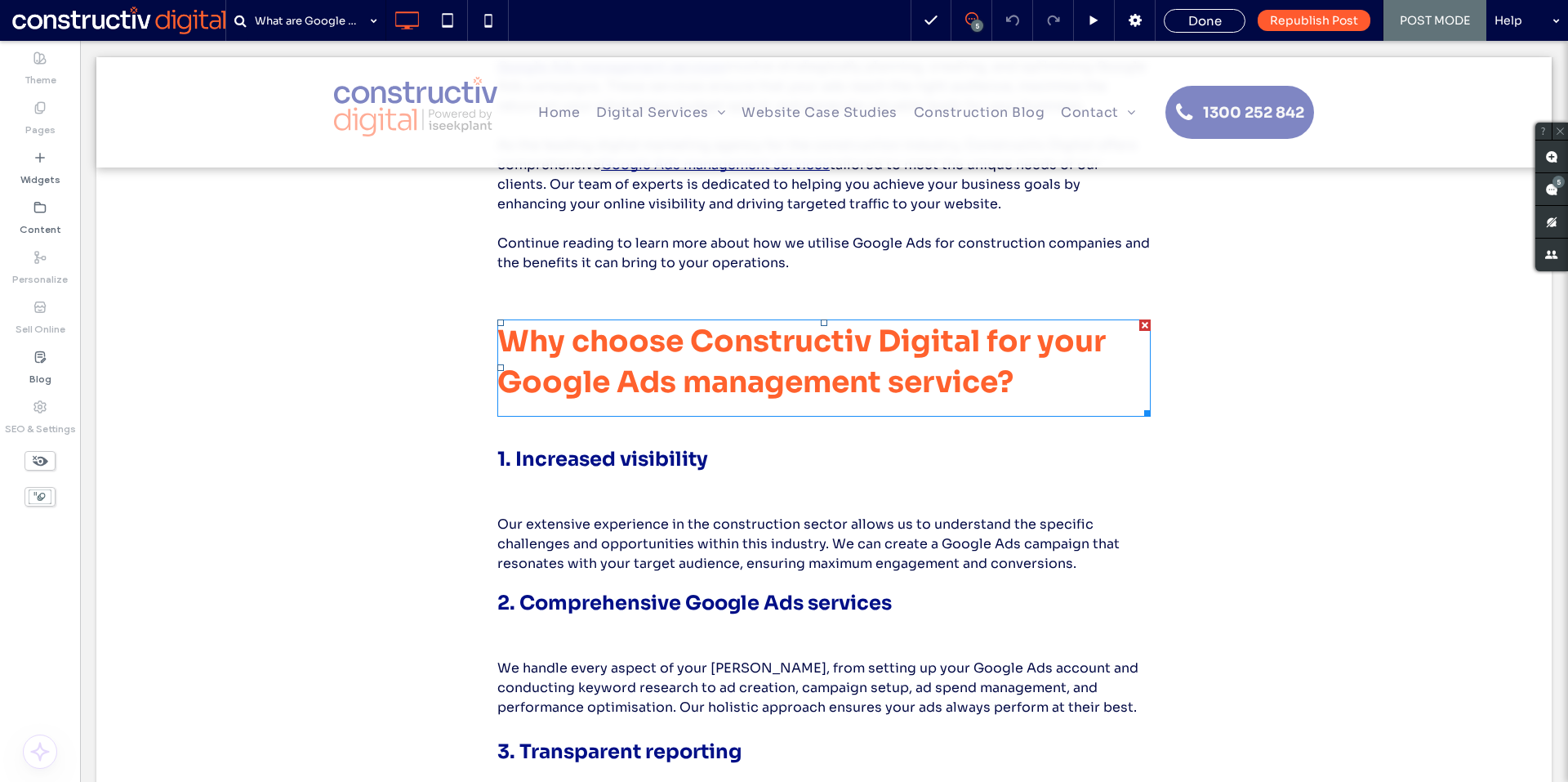
click at [667, 372] on span "Why choose Constructiv Digital for your Google Ads management service?" at bounding box center [802, 361] width 608 height 77
